Goal: Transaction & Acquisition: Purchase product/service

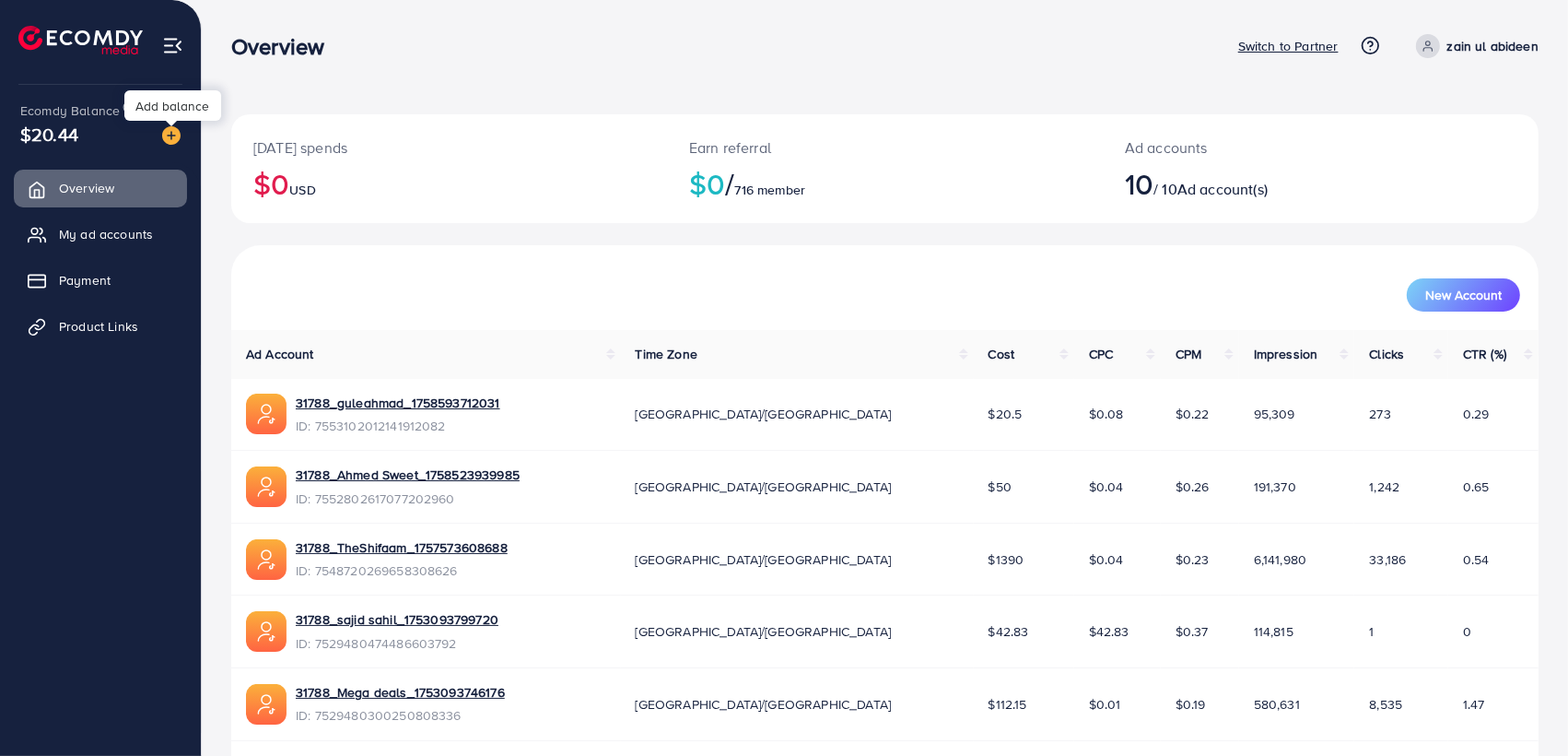
click at [171, 135] on img at bounding box center [171, 135] width 18 height 18
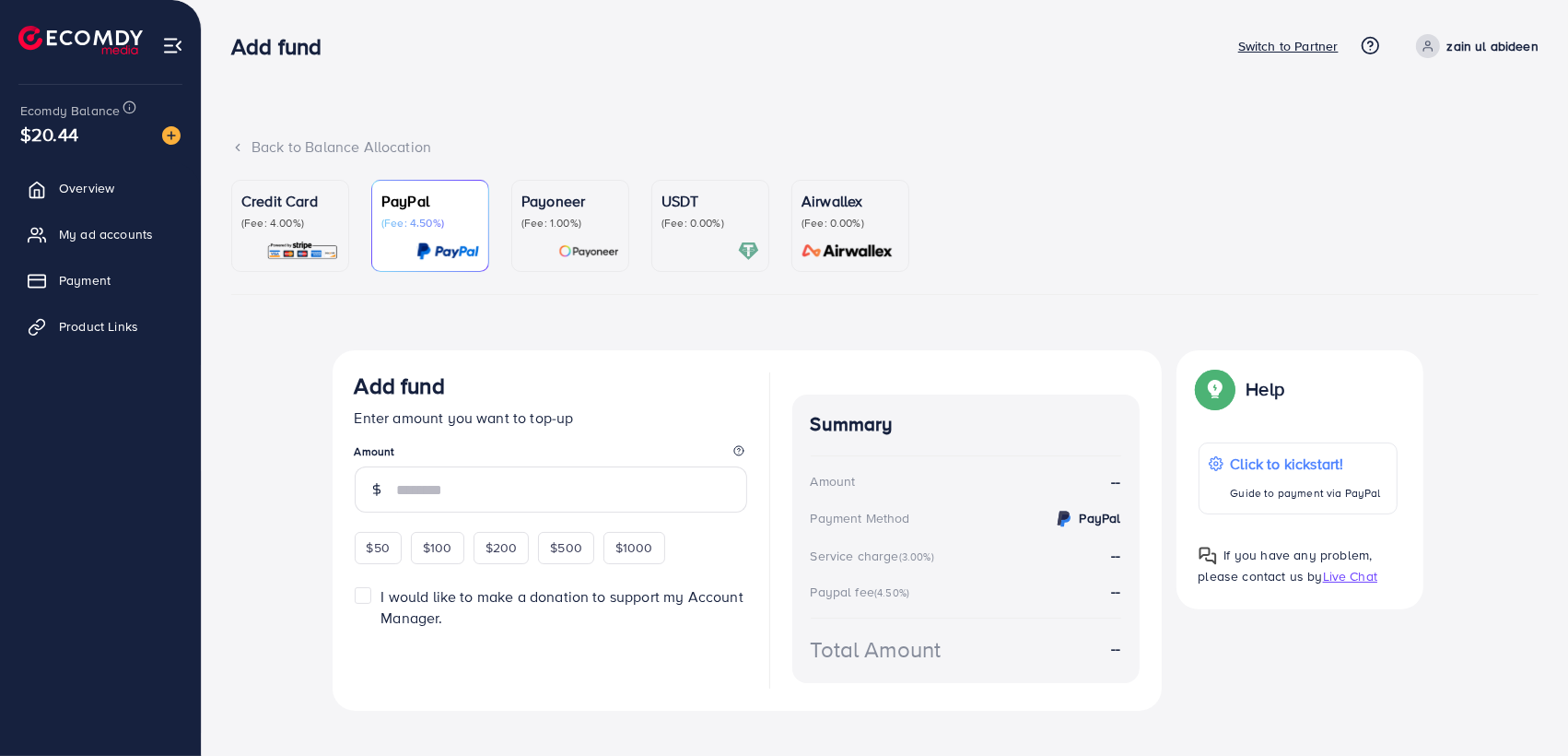
click at [676, 213] on div "USDT (Fee: 0.00%)" at bounding box center [711, 210] width 98 height 41
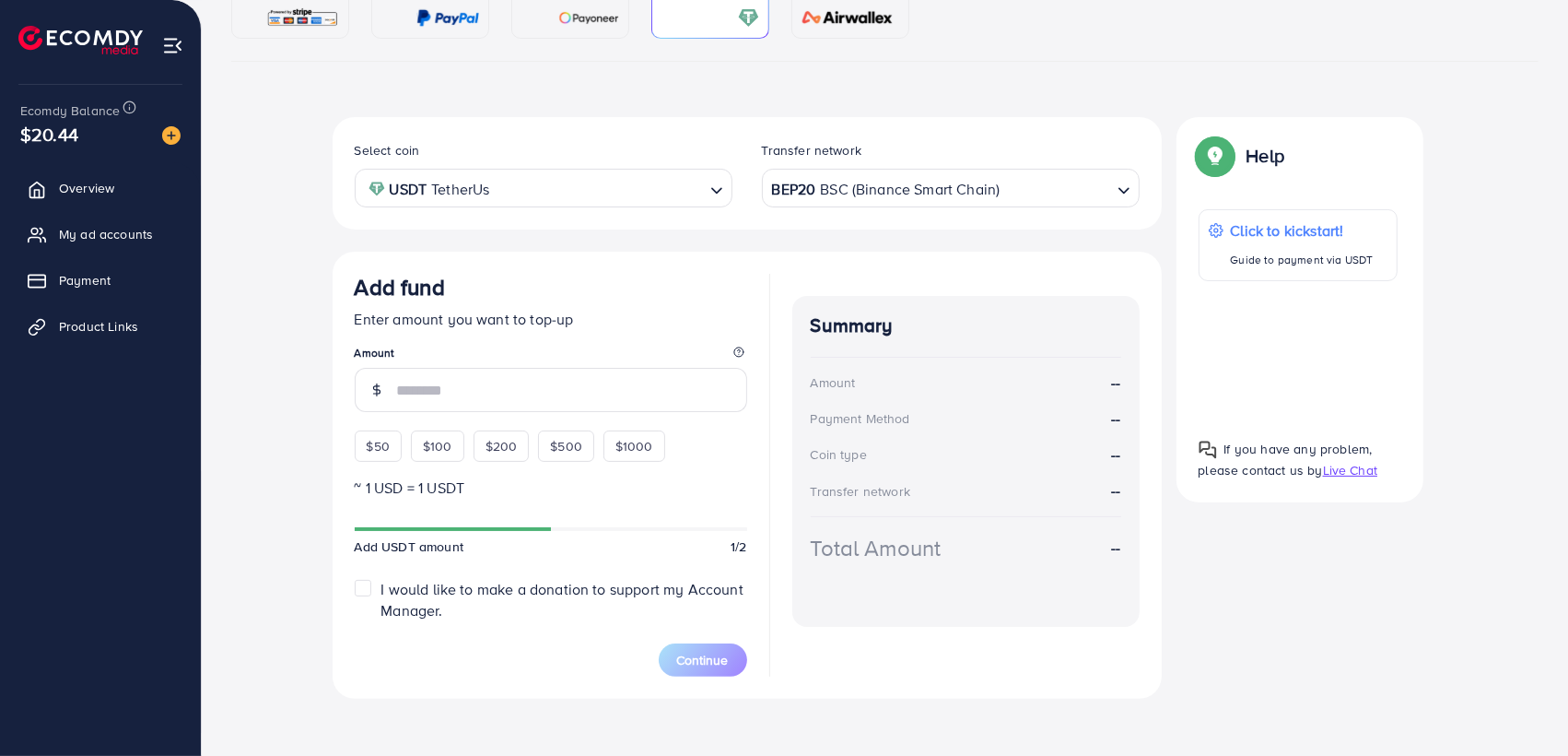
scroll to position [242, 0]
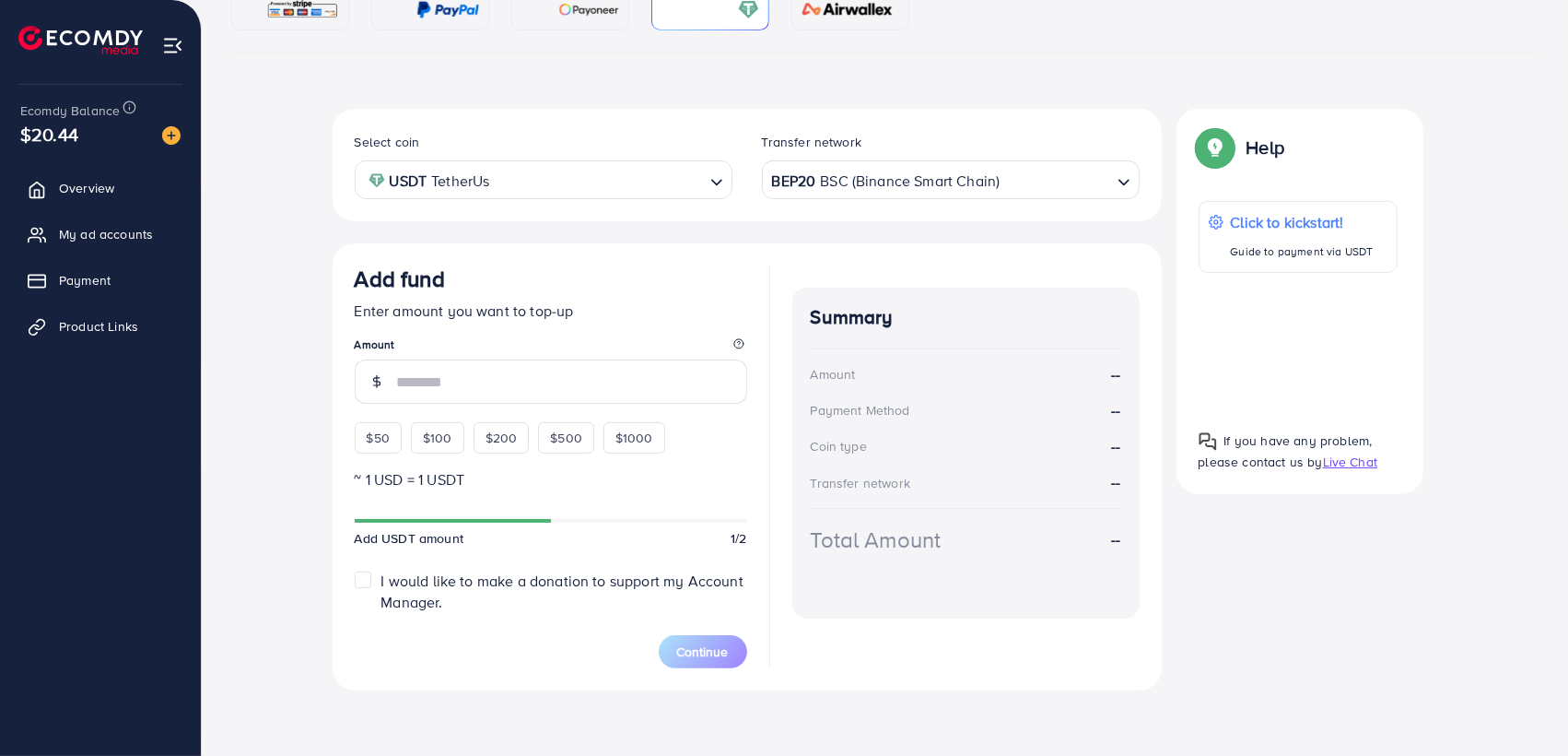
click at [832, 177] on div "BEP20 BSC (Binance Smart Chain)" at bounding box center [940, 178] width 344 height 32
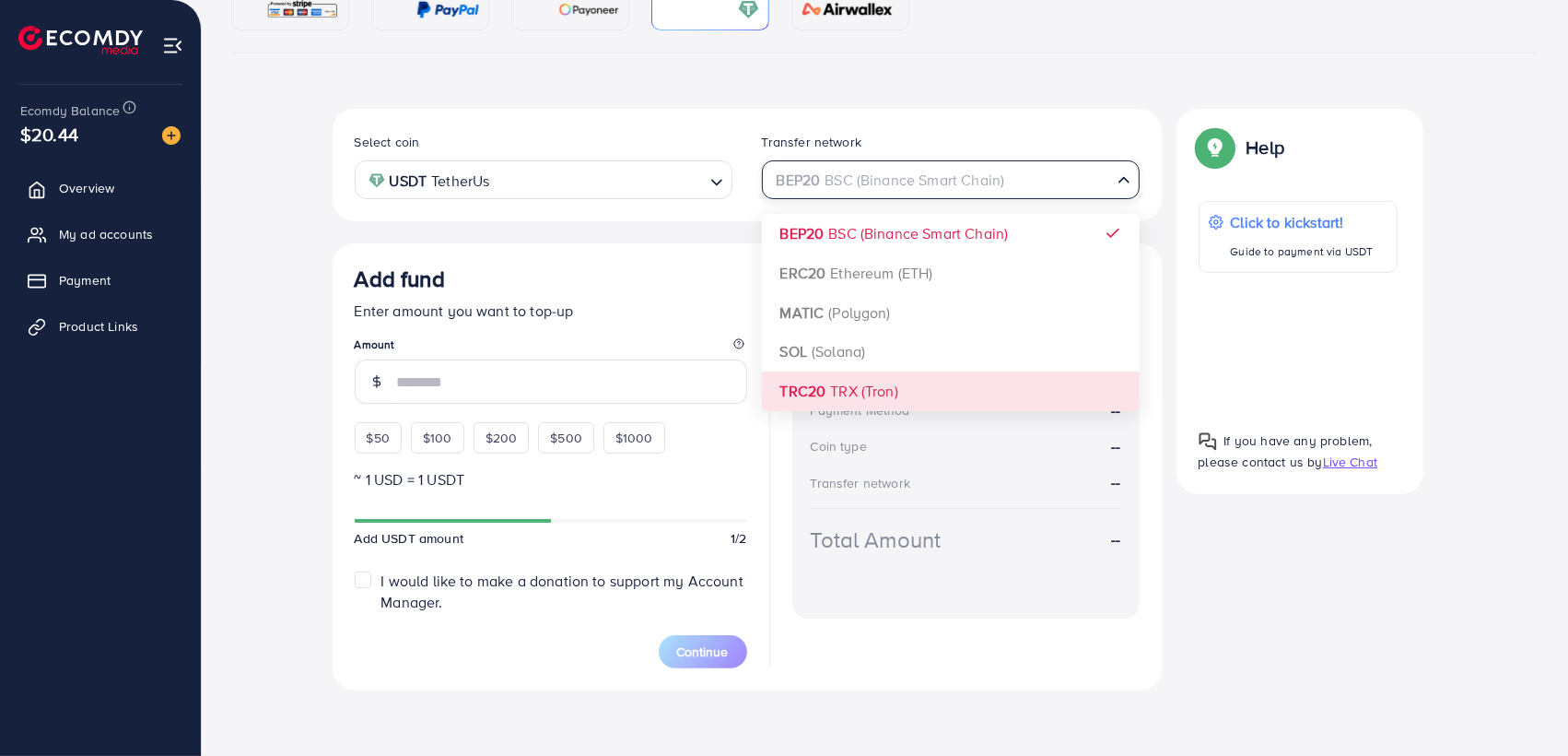
click at [857, 384] on div "Select coin USDT TetherUs Loading... Transfer network BEP20 BSC (Binance Smart …" at bounding box center [748, 400] width 829 height 582
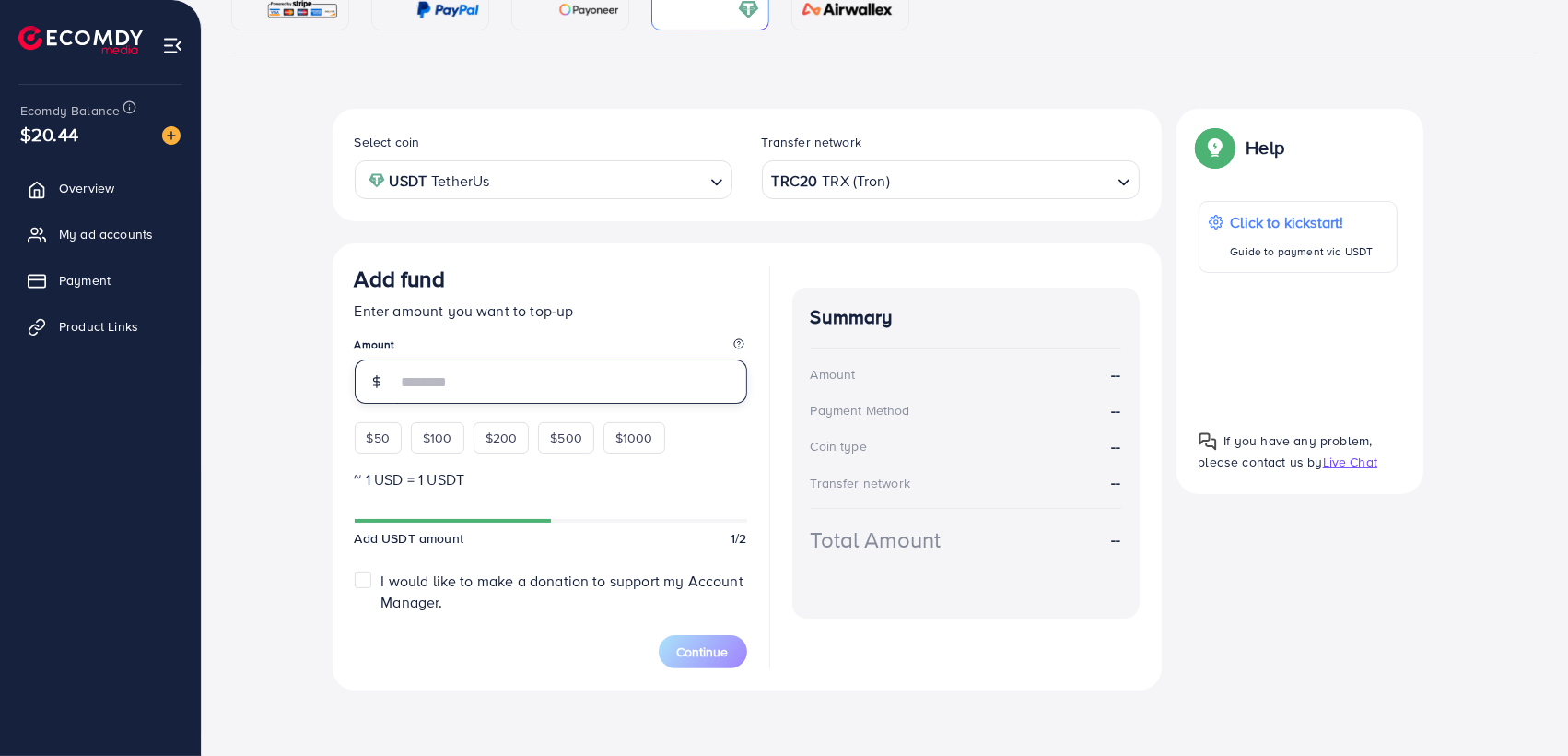
click at [549, 394] on input "number" at bounding box center [572, 382] width 350 height 44
click at [506, 371] on input "number" at bounding box center [572, 382] width 350 height 44
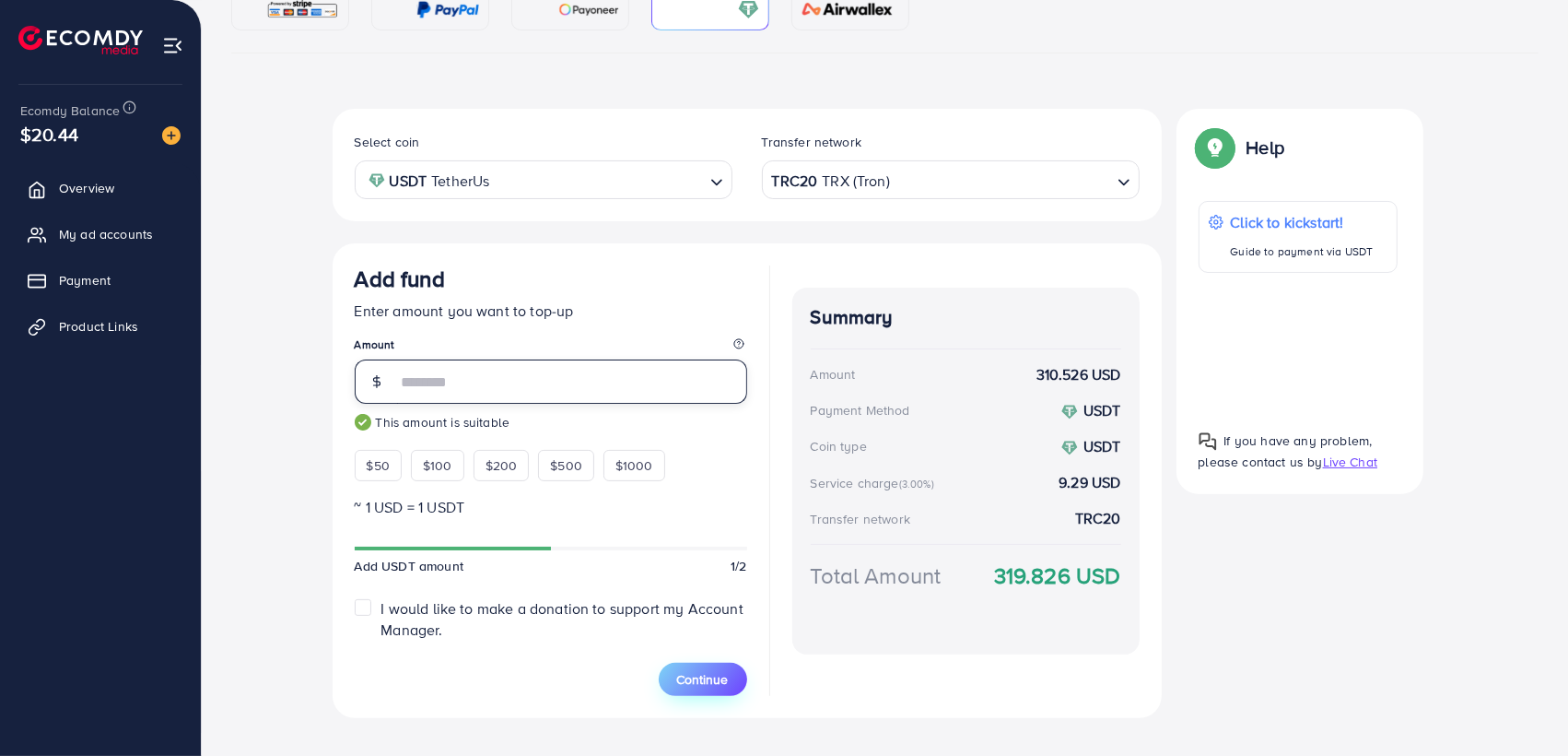
type input "***"
click at [679, 673] on span "Continue" at bounding box center [704, 679] width 52 height 18
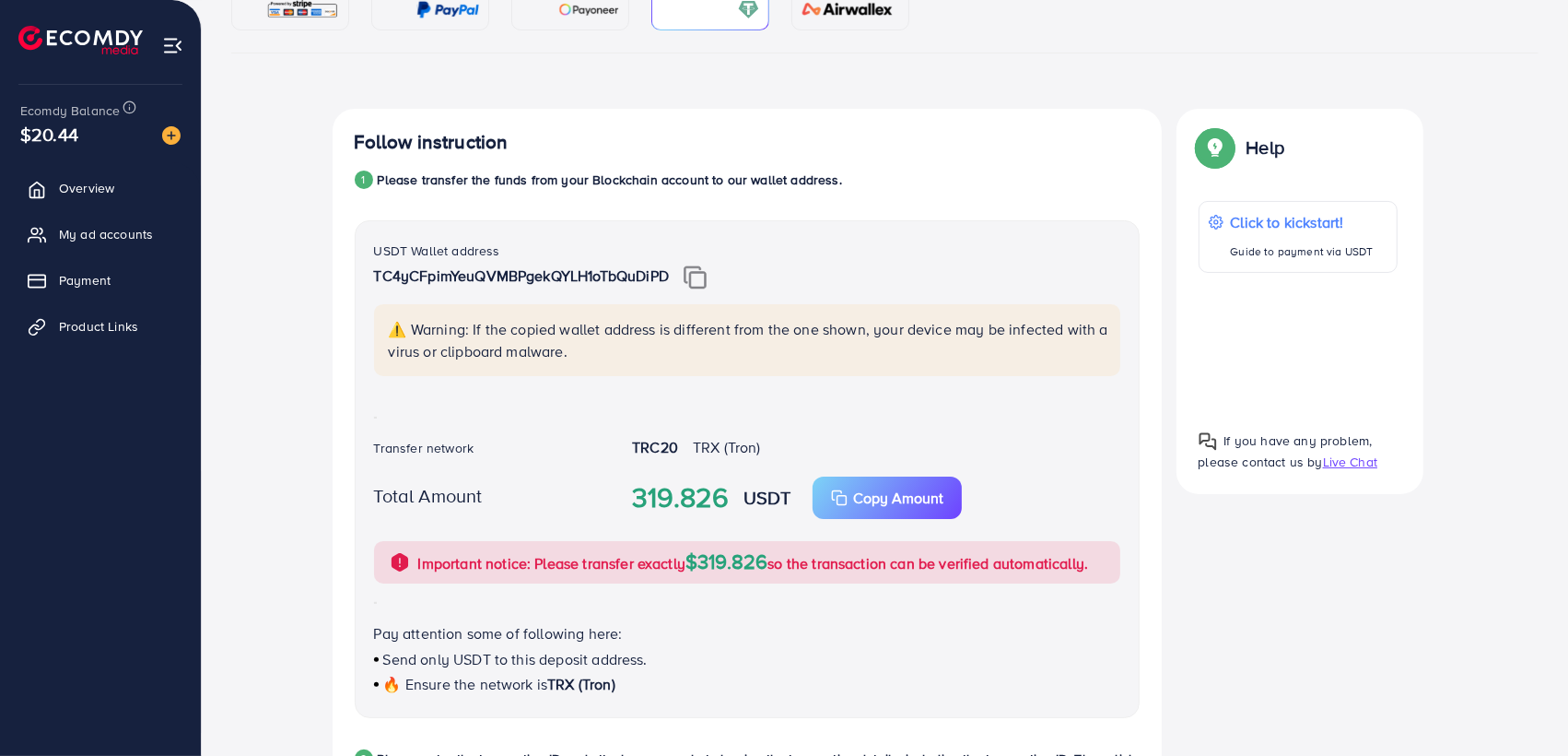
click at [695, 278] on img at bounding box center [695, 278] width 23 height 24
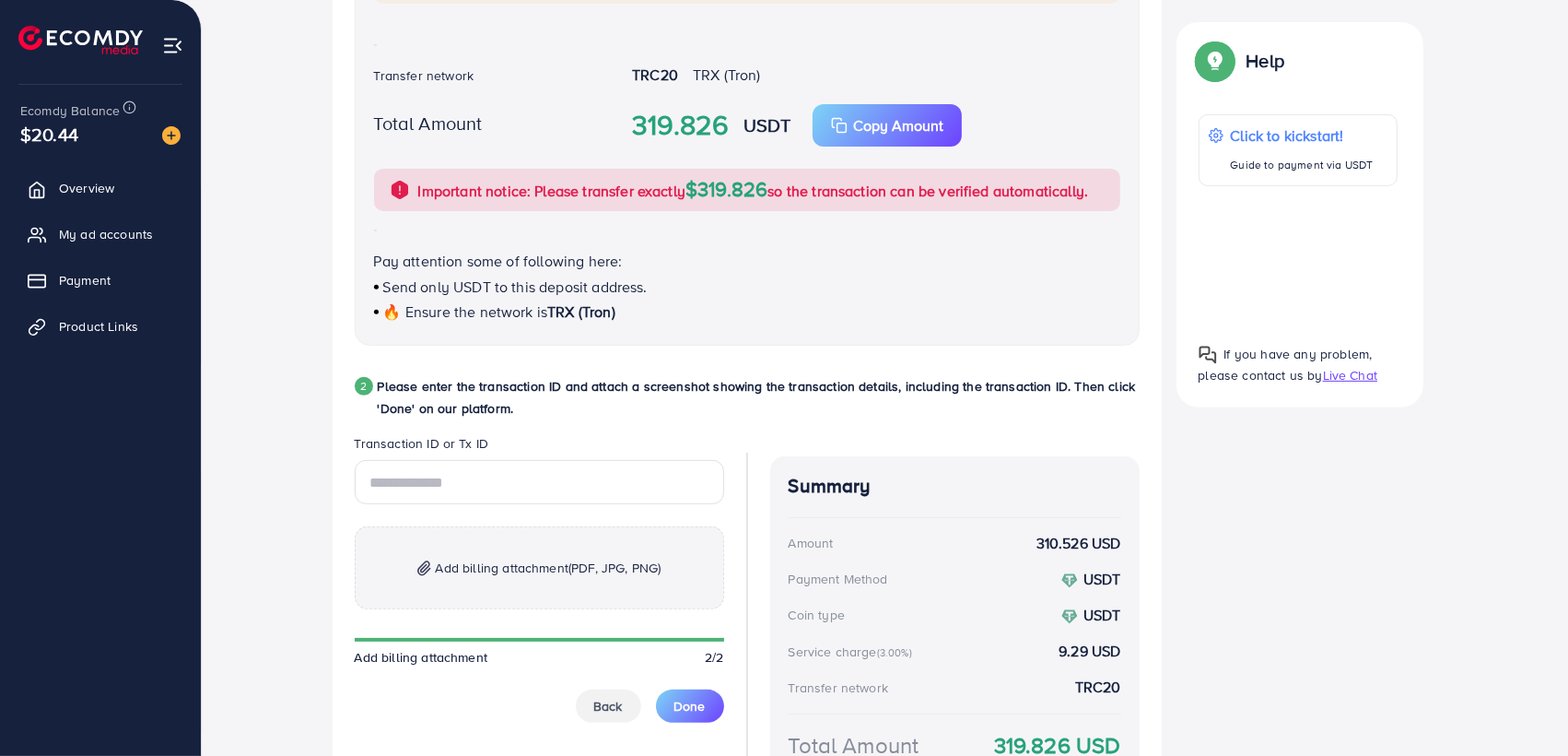
scroll to position [651, 0]
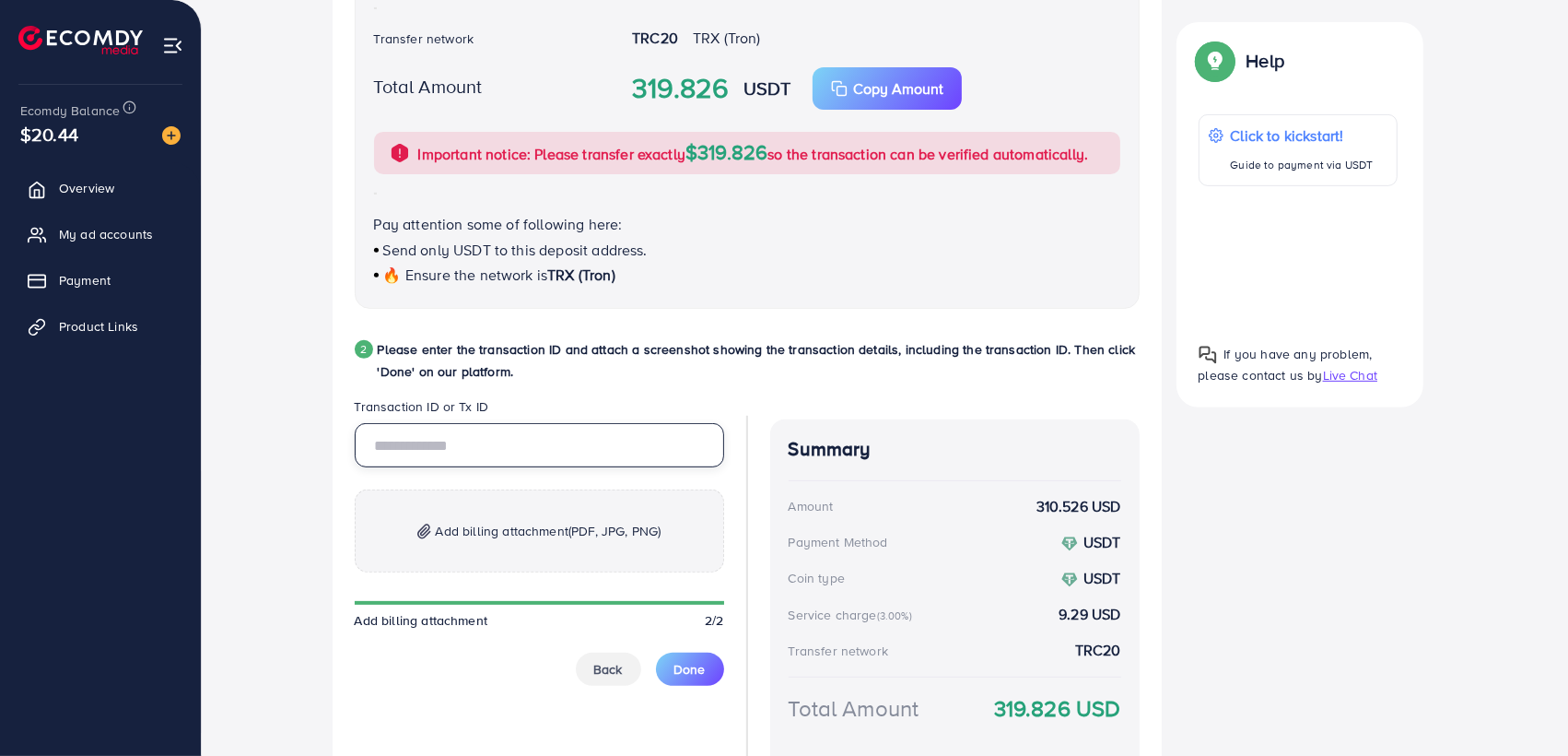
click at [572, 456] on input "text" at bounding box center [540, 445] width 370 height 44
paste input "**********"
type input "**********"
click at [574, 509] on p "Add billing attachment (PDF, JPG, PNG)" at bounding box center [540, 531] width 370 height 83
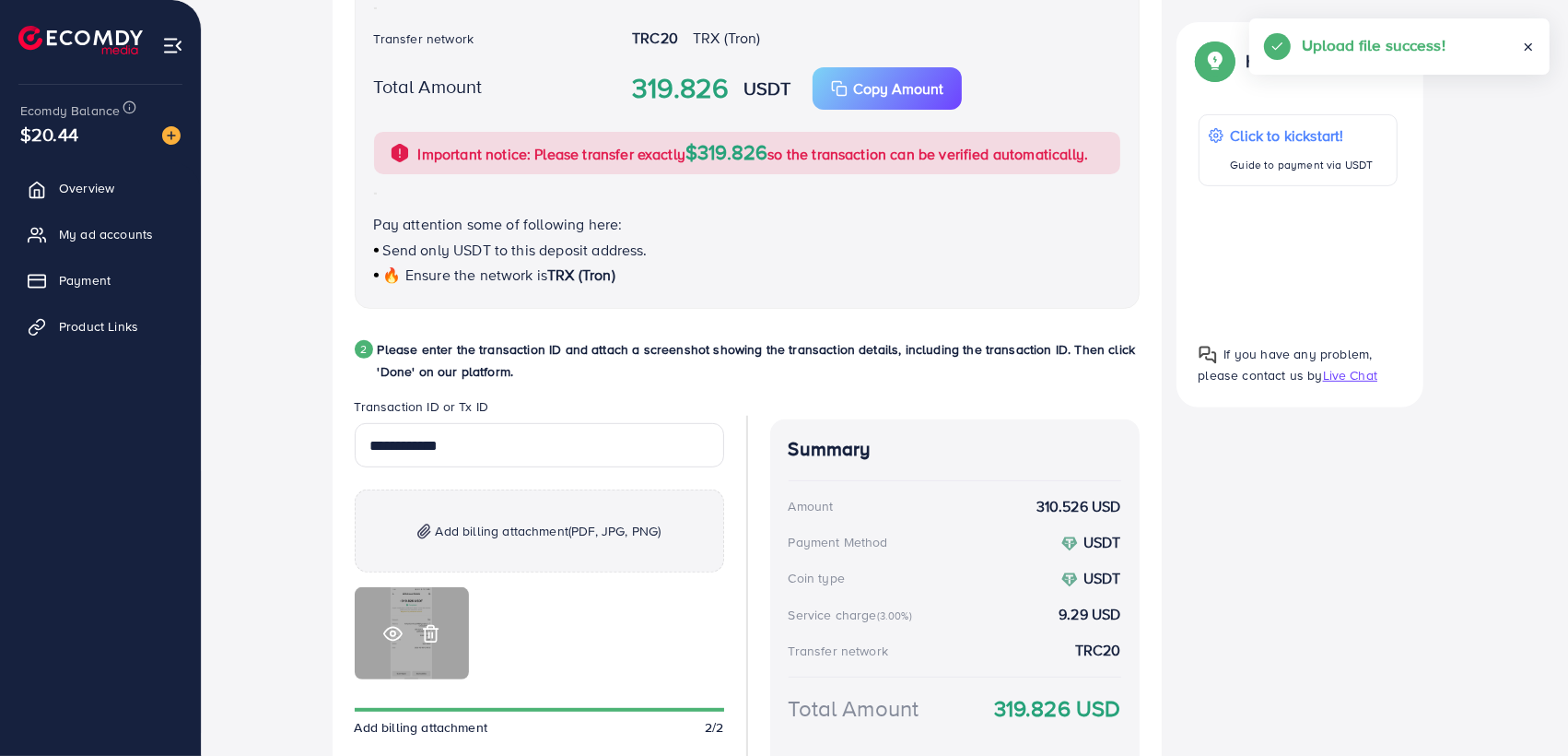
click at [396, 636] on icon at bounding box center [393, 633] width 19 height 19
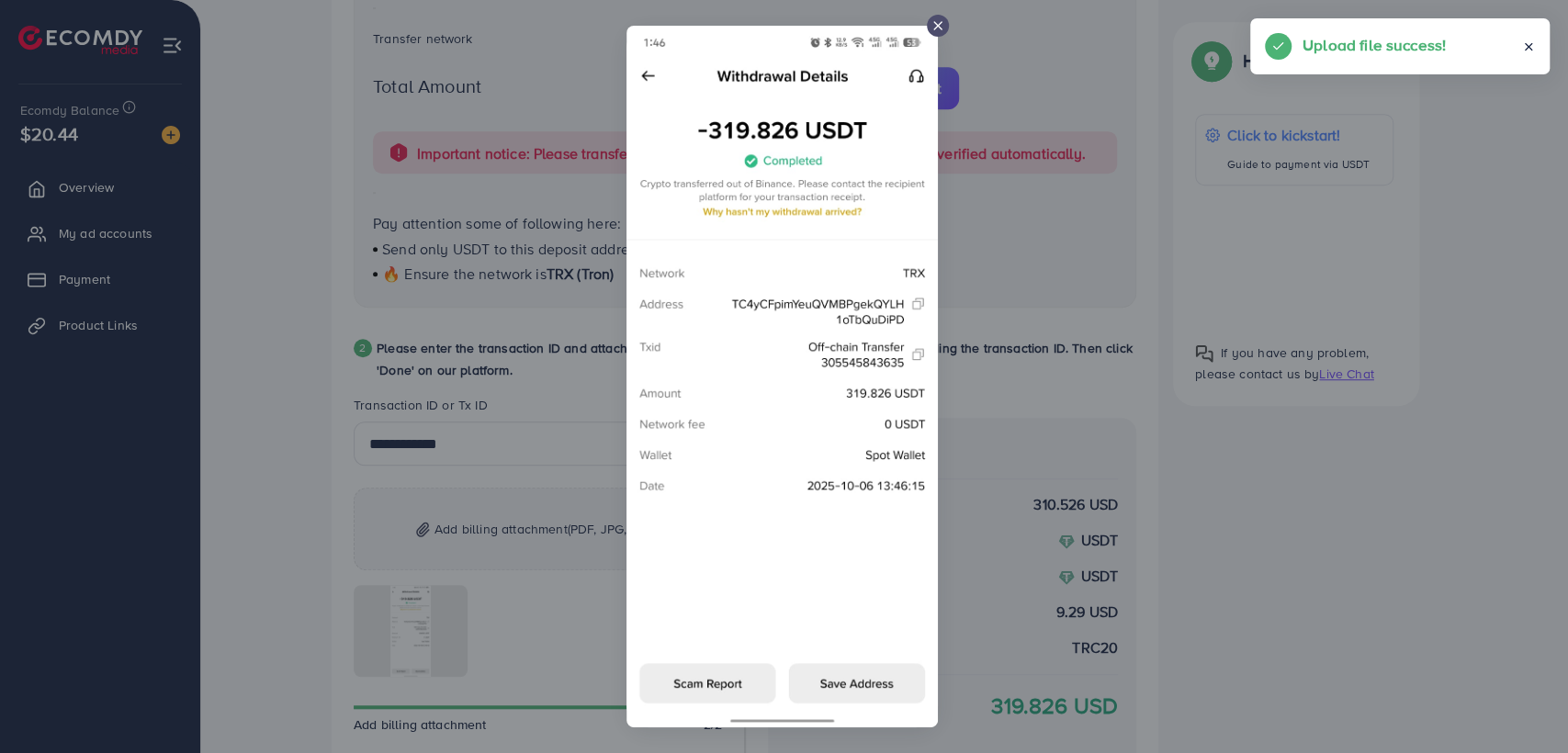
click at [940, 24] on icon at bounding box center [937, 25] width 15 height 15
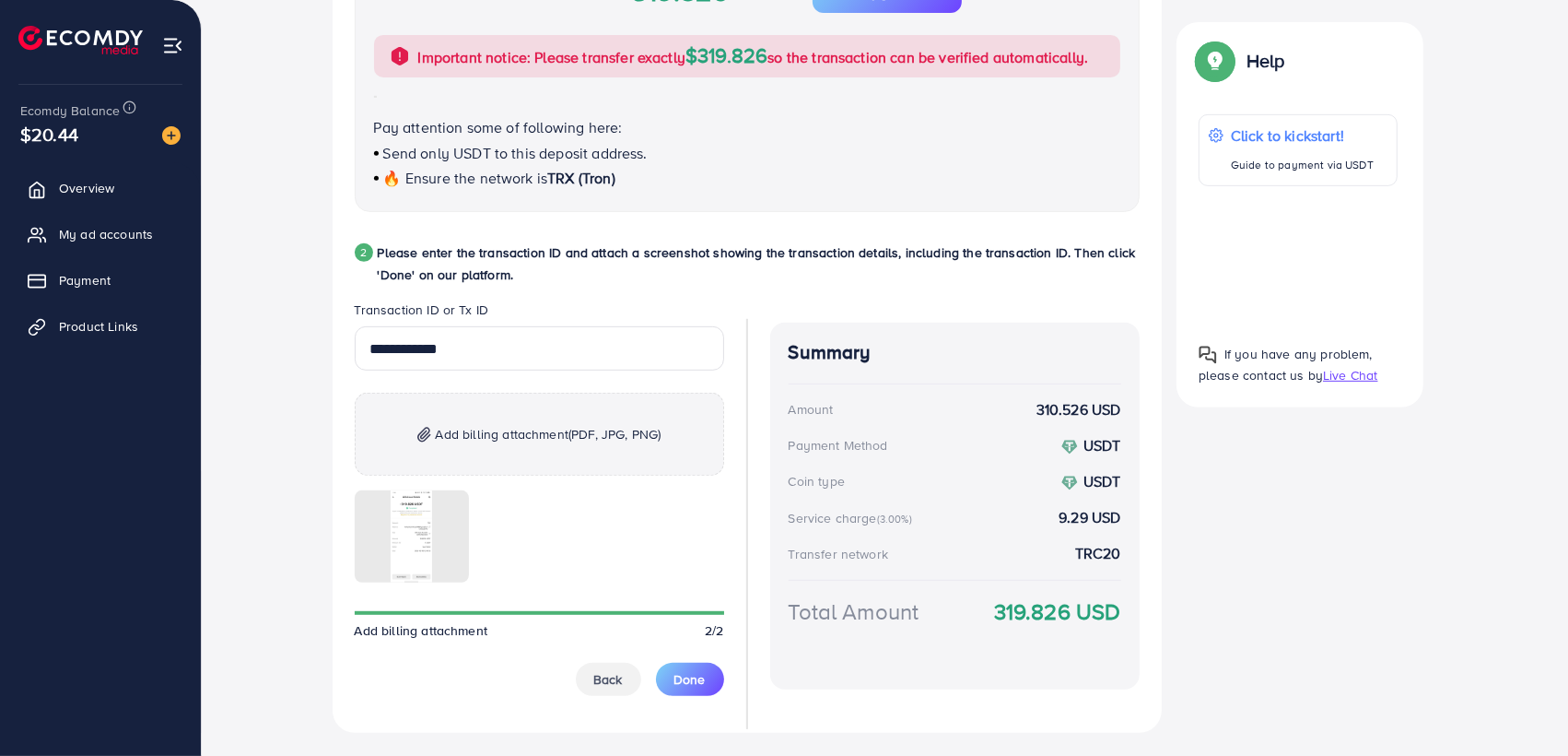
scroll to position [789, 0]
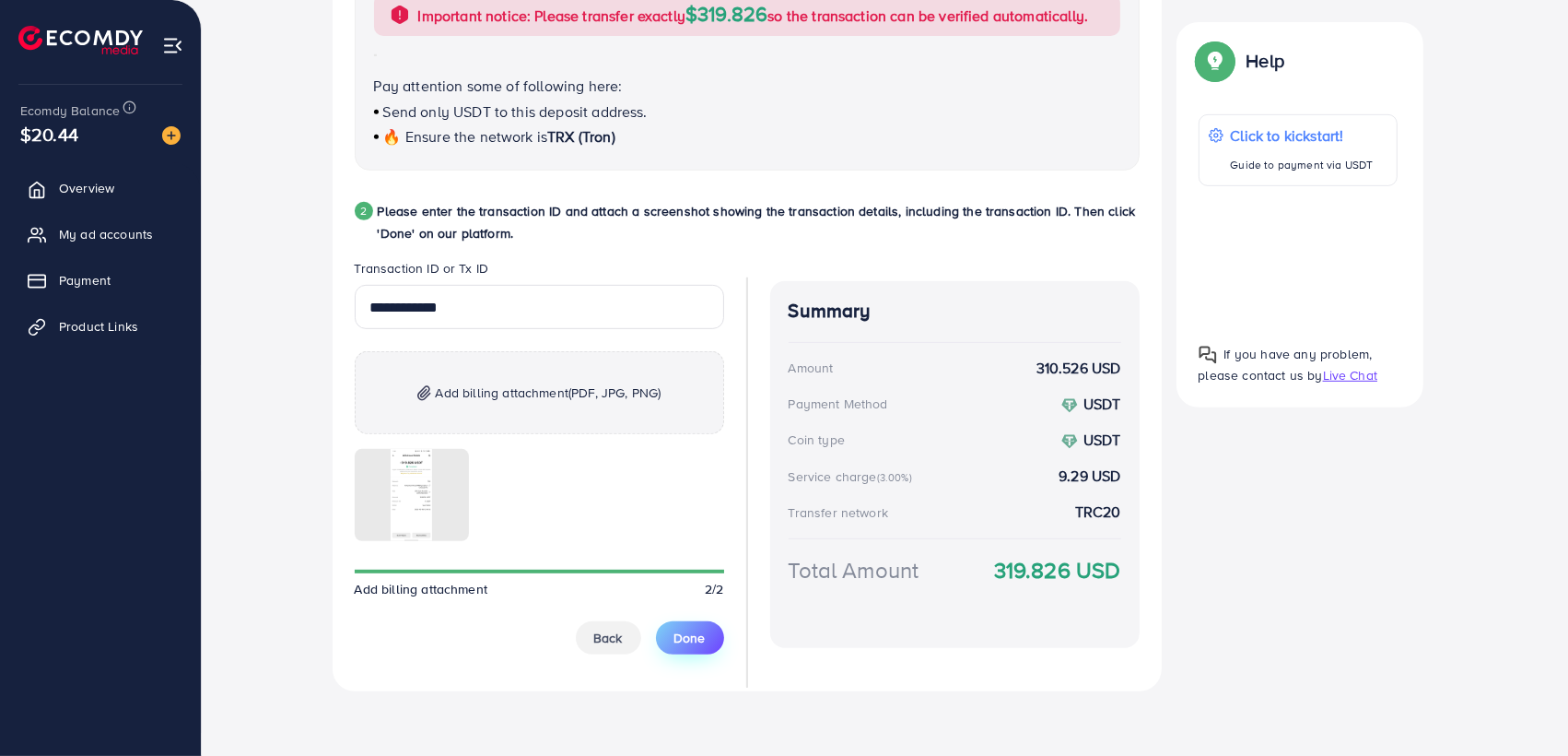
click at [678, 644] on button "Done" at bounding box center [690, 637] width 68 height 33
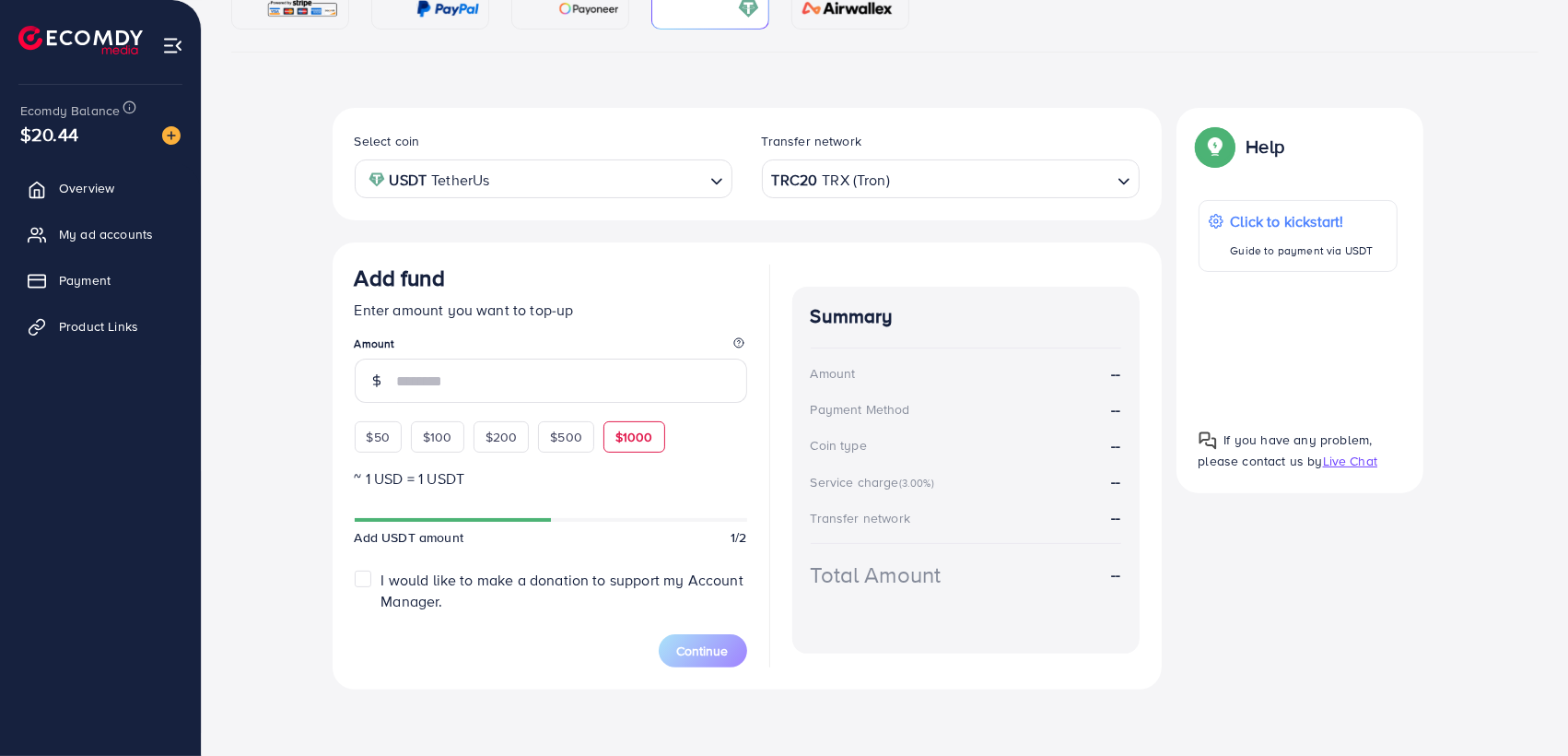
scroll to position [242, 0]
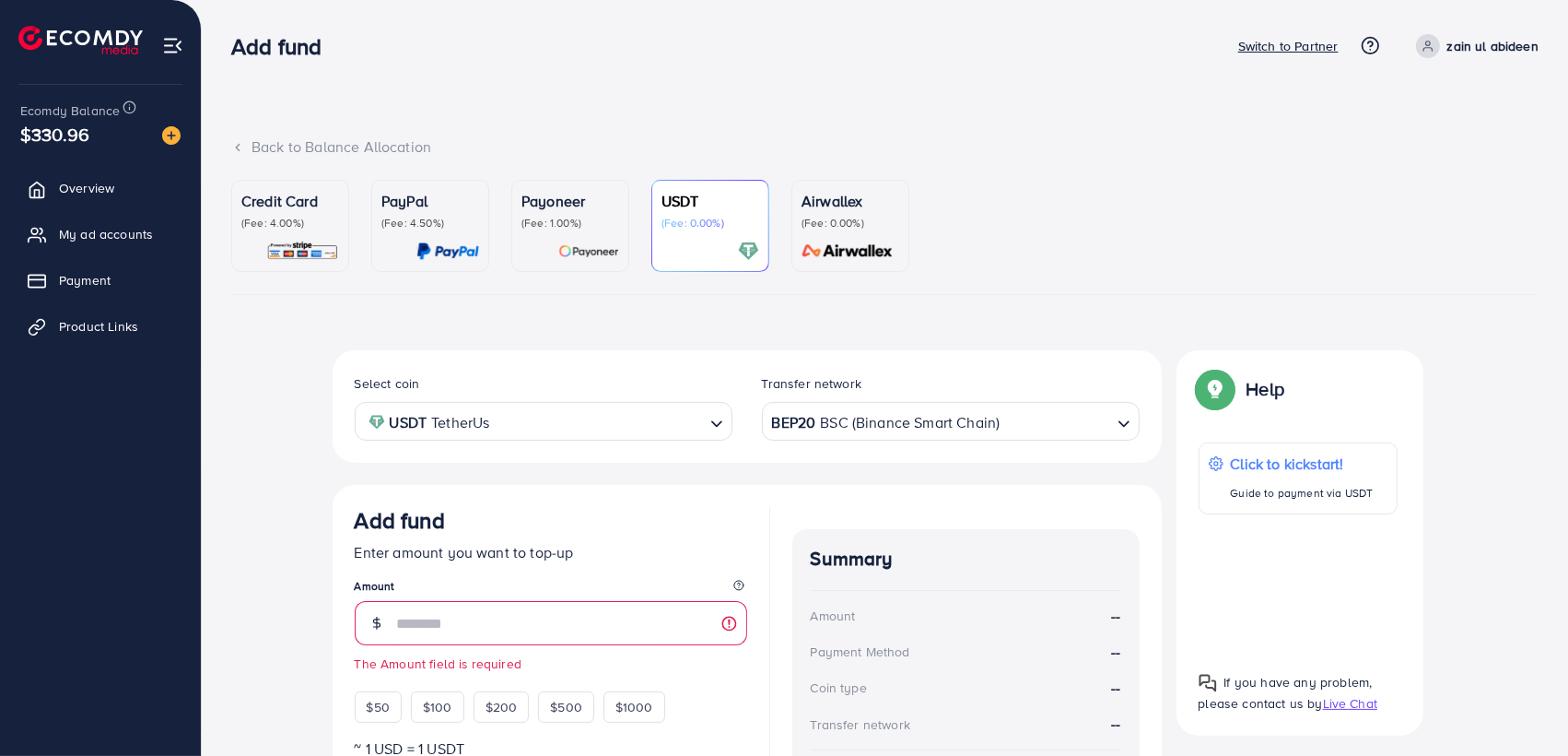
click at [141, 254] on ul "Overview My ad accounts Payment Product Links" at bounding box center [100, 263] width 201 height 203
click at [146, 237] on span "My ad accounts" at bounding box center [111, 234] width 94 height 18
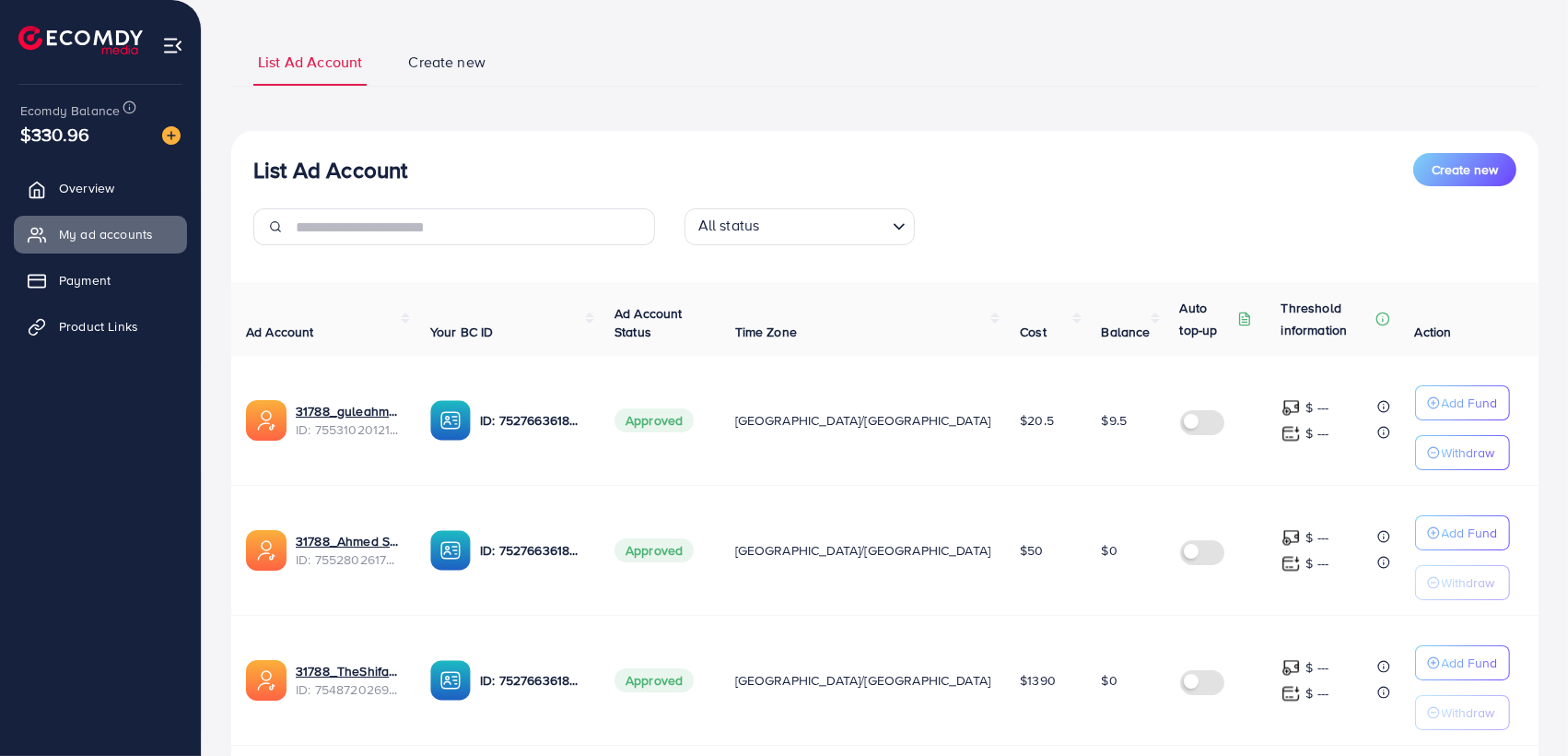
scroll to position [136, 0]
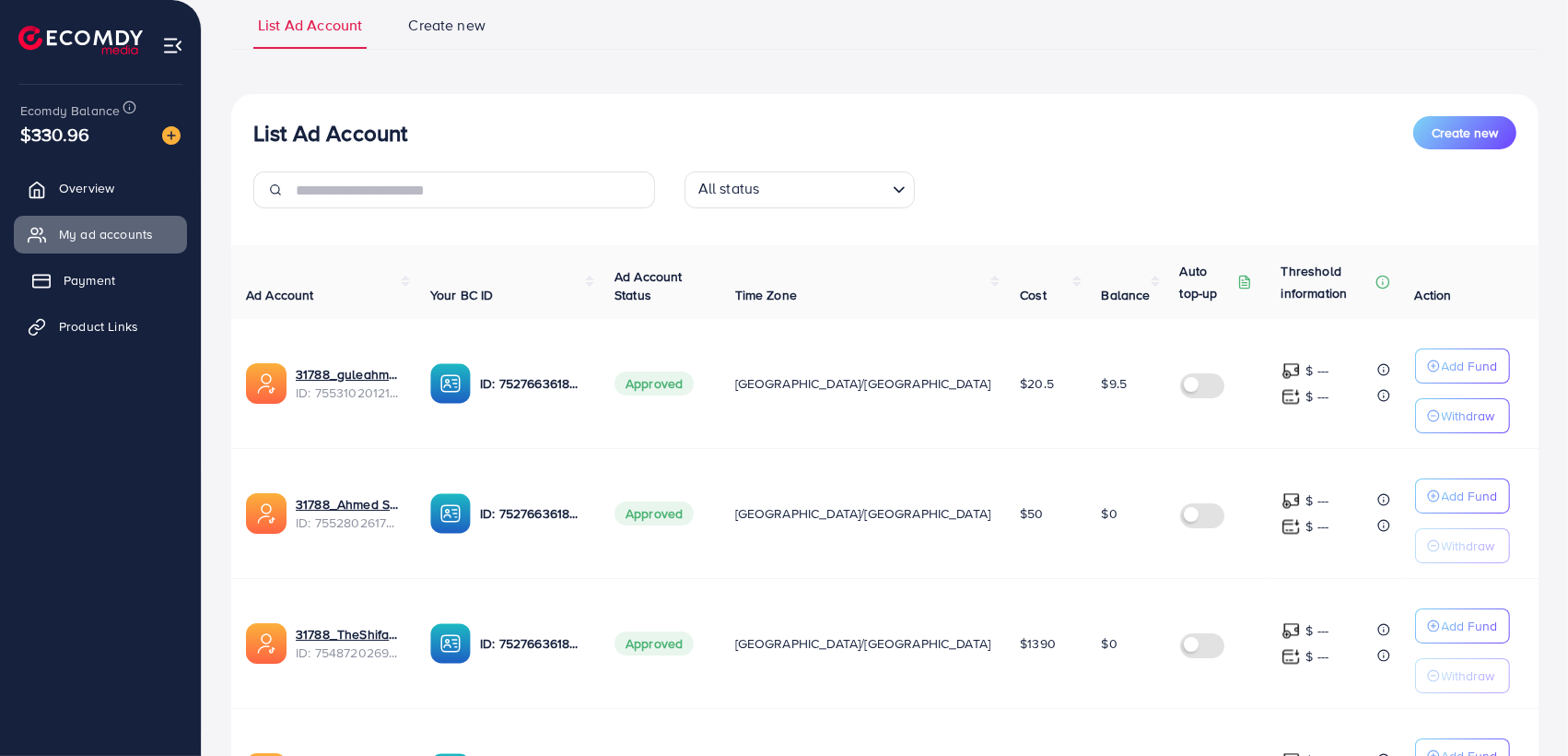
click at [156, 290] on link "Payment" at bounding box center [100, 280] width 173 height 37
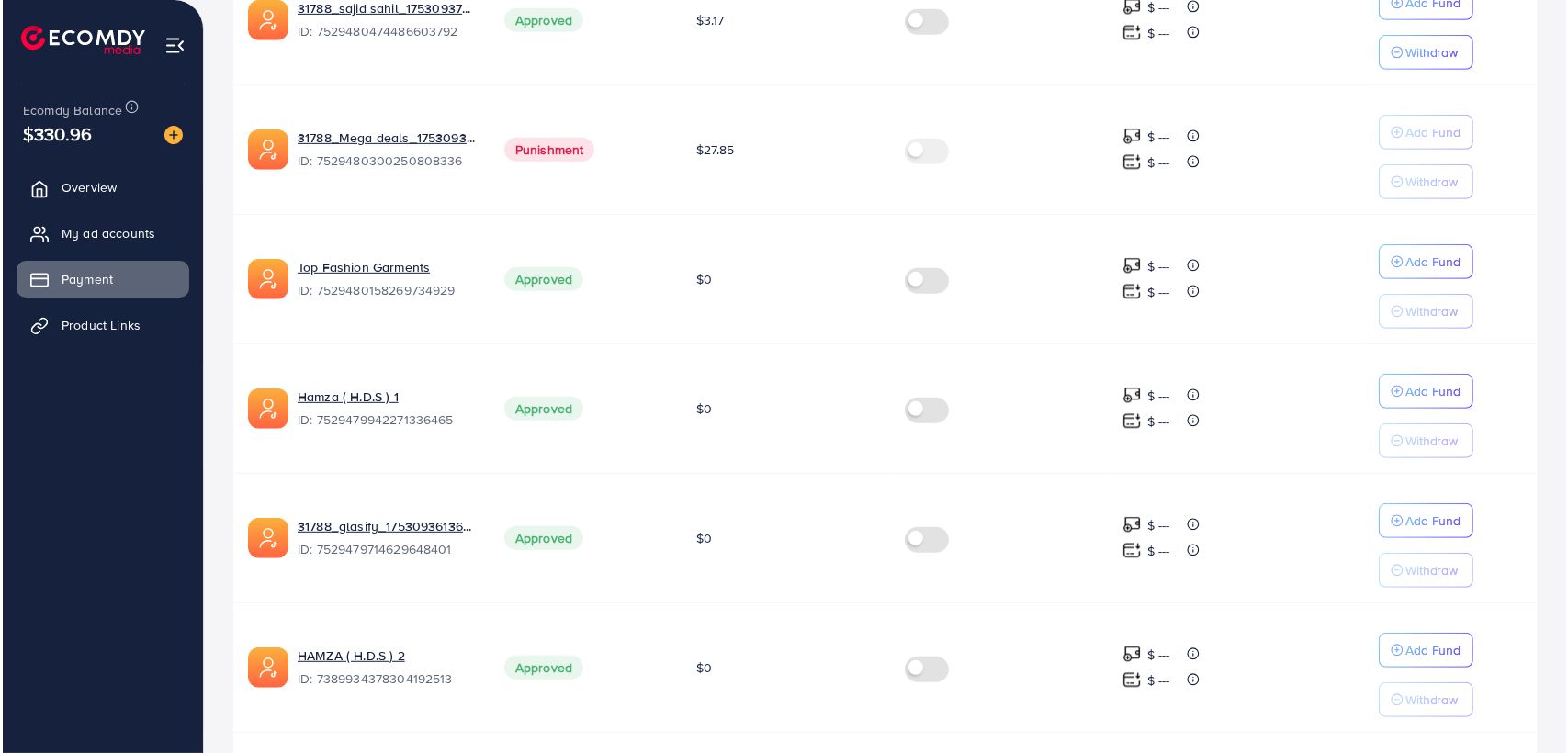
scroll to position [952, 0]
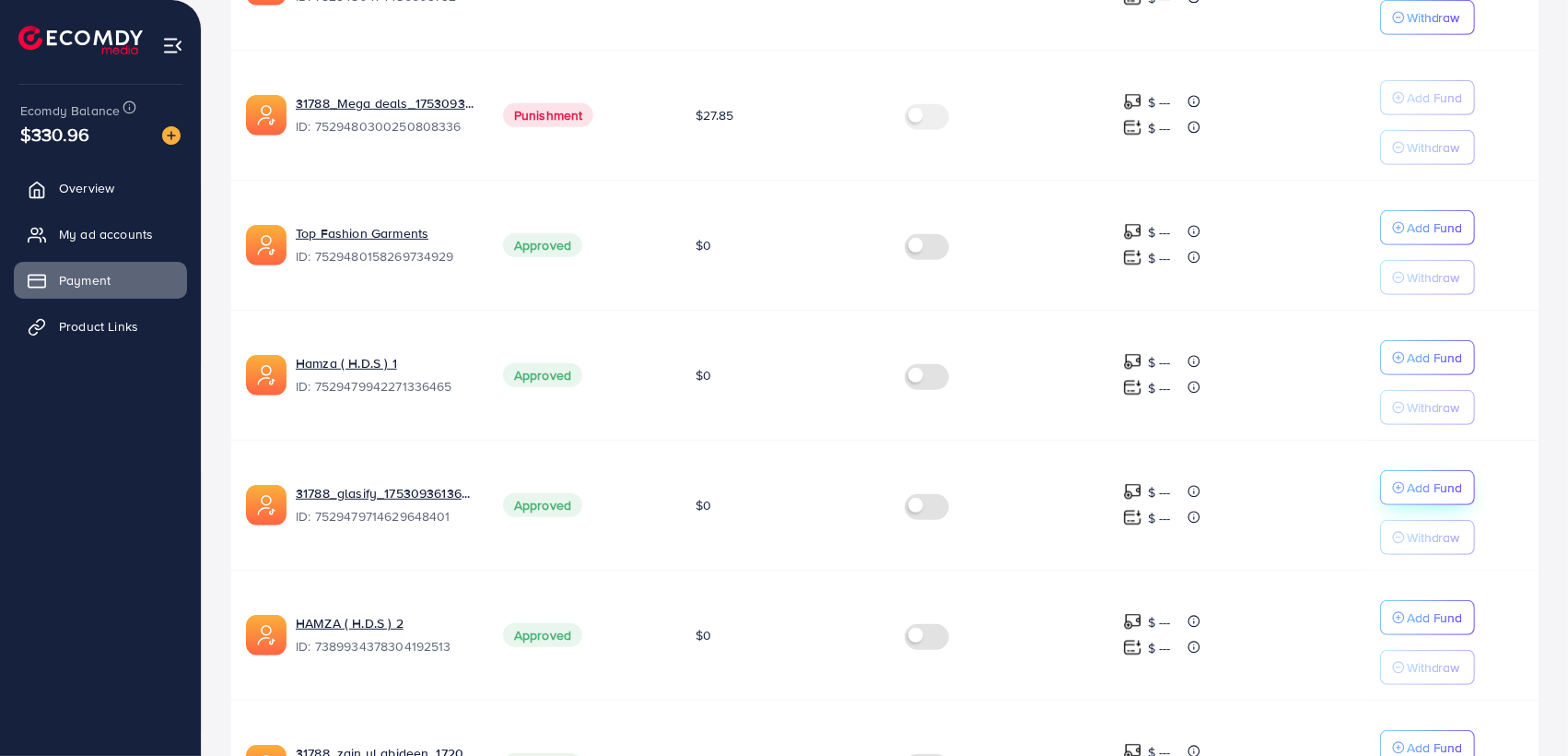
click at [1393, 481] on icon "button" at bounding box center [1398, 487] width 13 height 13
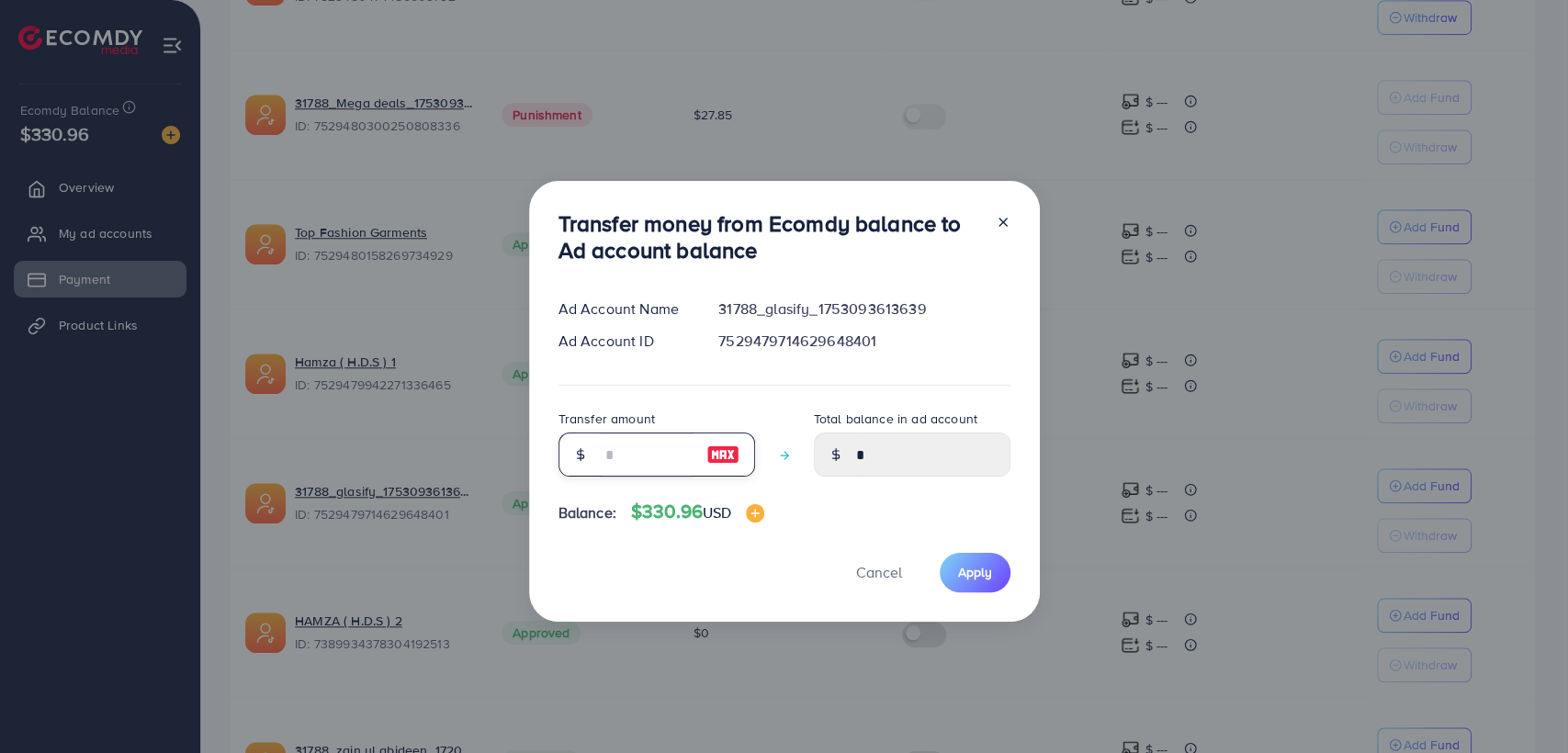
click at [605, 456] on input "number" at bounding box center [647, 454] width 92 height 44
type input "**"
type input "*****"
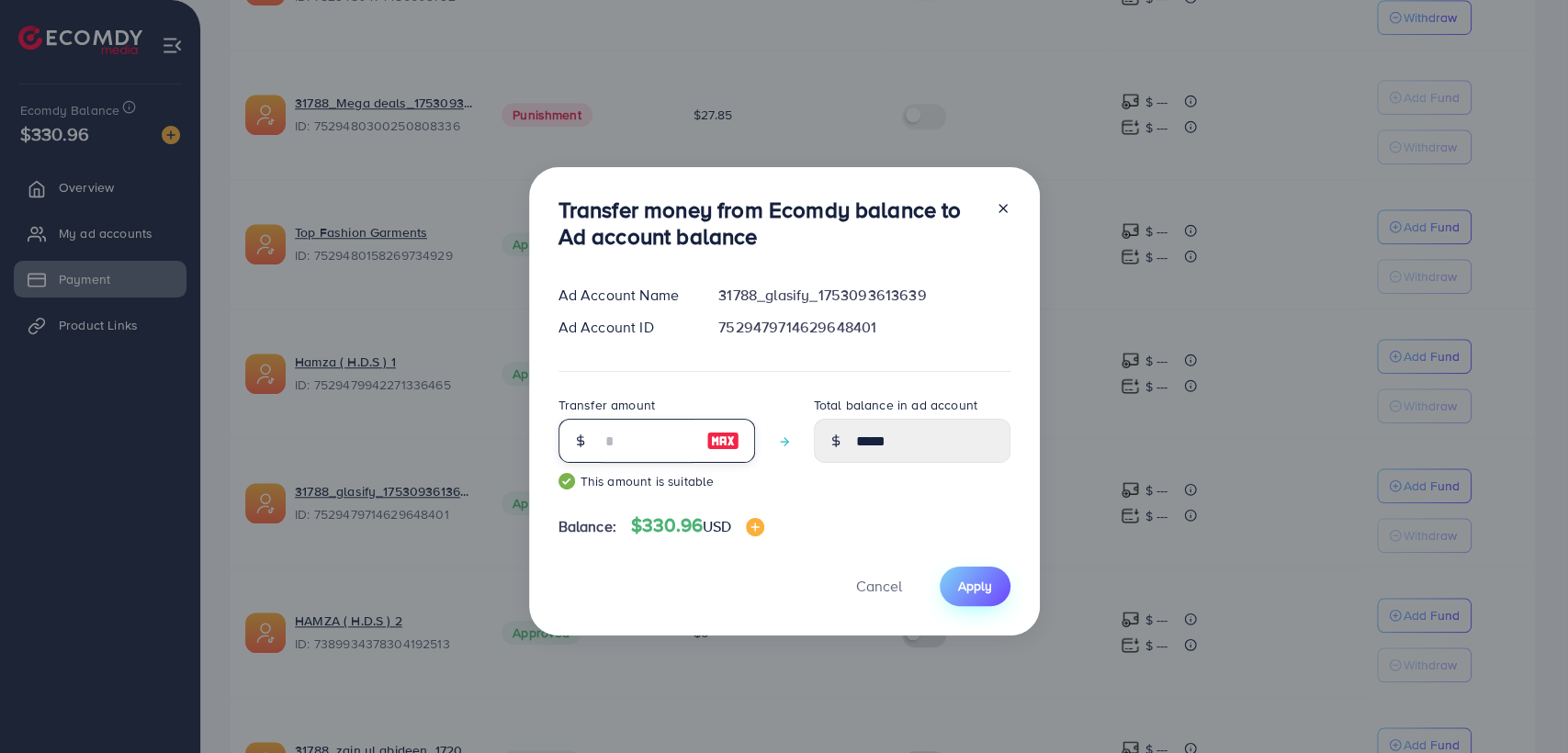
type input "**"
click at [969, 570] on button "Apply" at bounding box center [974, 587] width 71 height 40
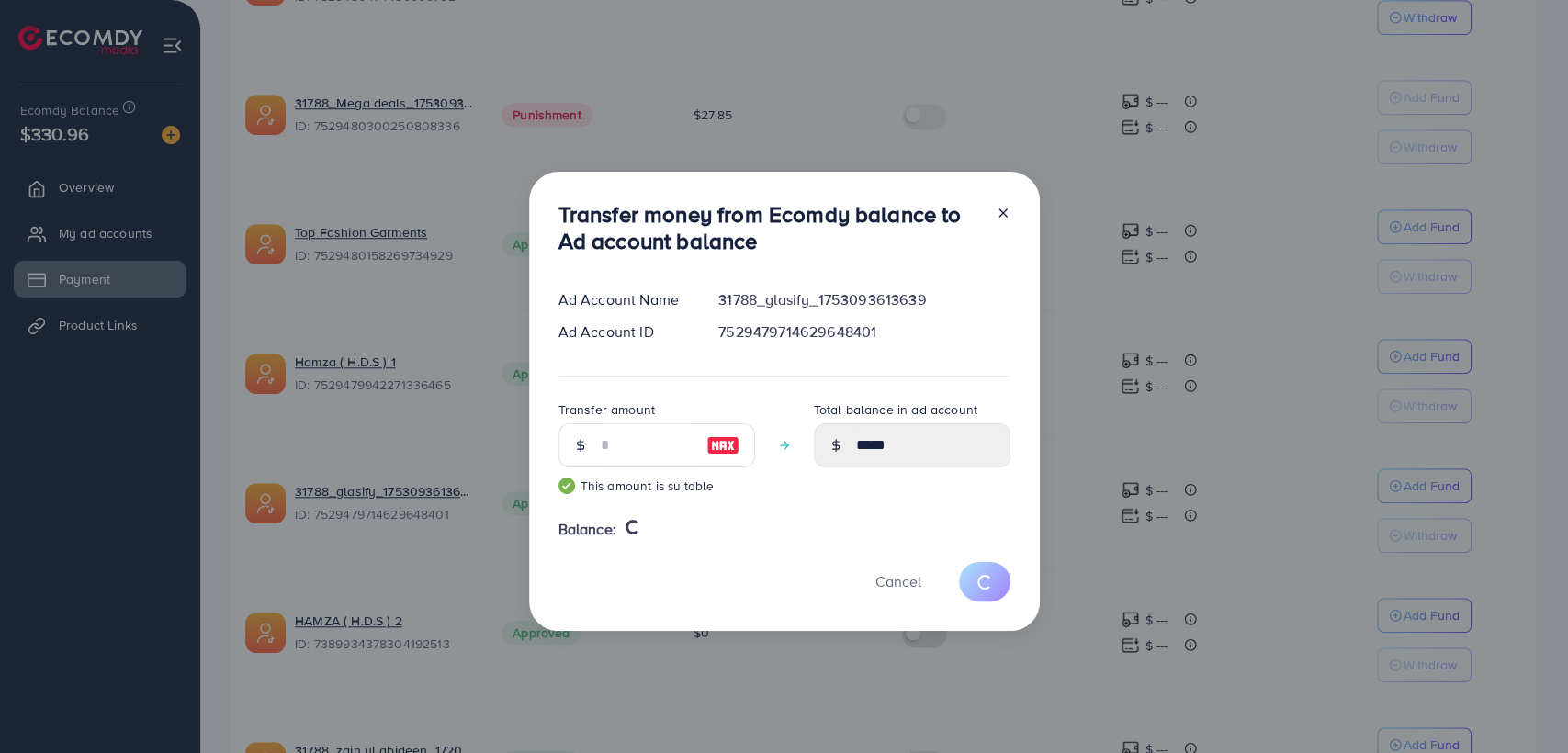
type input "*"
